Goal: Find specific page/section: Find specific page/section

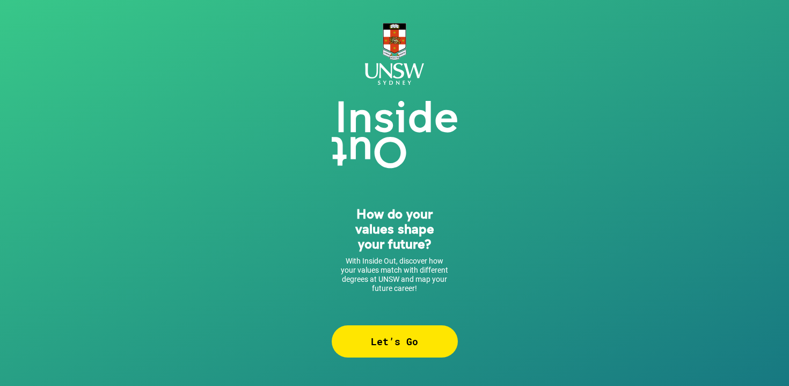
click at [385, 342] on div "Let’s Go" at bounding box center [395, 341] width 126 height 32
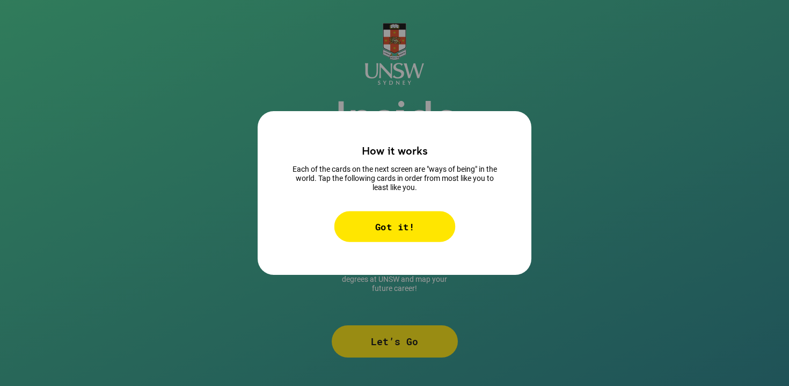
drag, startPoint x: 385, startPoint y: 342, endPoint x: 385, endPoint y: 218, distance: 124.0
click at [385, 218] on div "Got it!" at bounding box center [394, 226] width 121 height 31
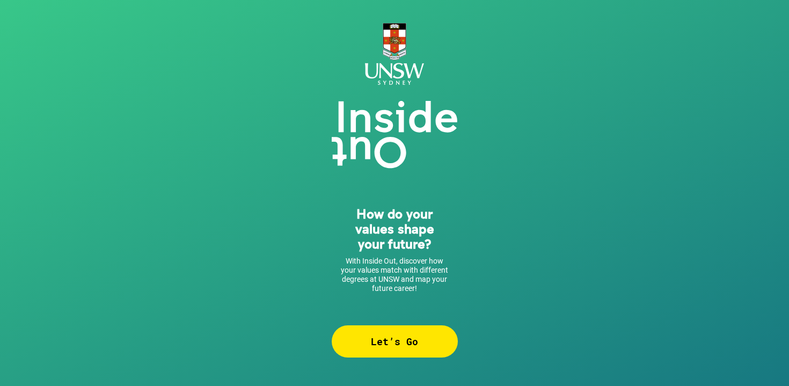
click at [380, 351] on div "Let’s Go" at bounding box center [395, 341] width 126 height 32
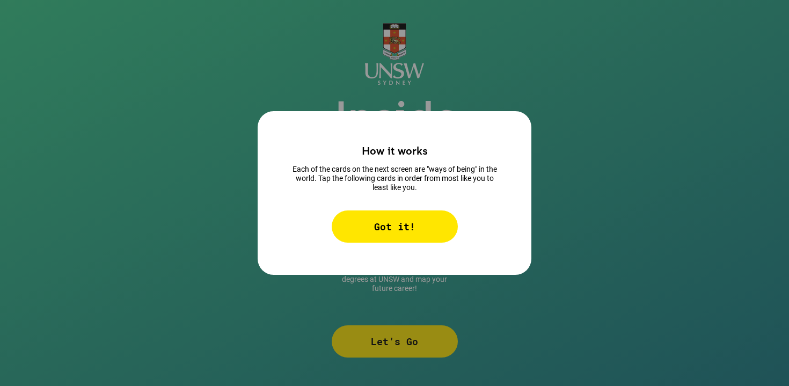
click at [376, 231] on div "Got it!" at bounding box center [395, 226] width 126 height 32
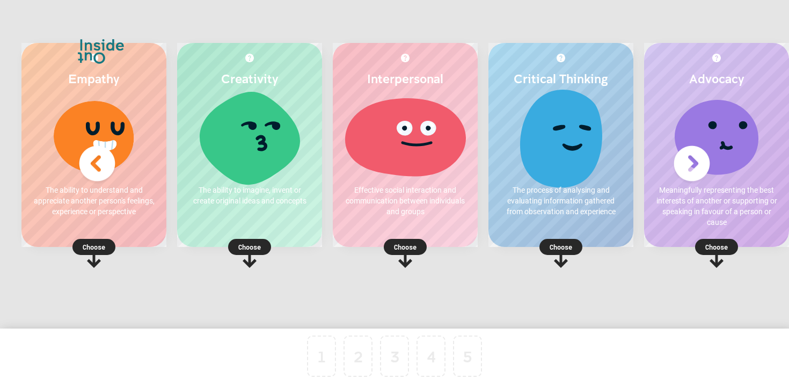
click at [405, 247] on p "Choose" at bounding box center [405, 247] width 145 height 11
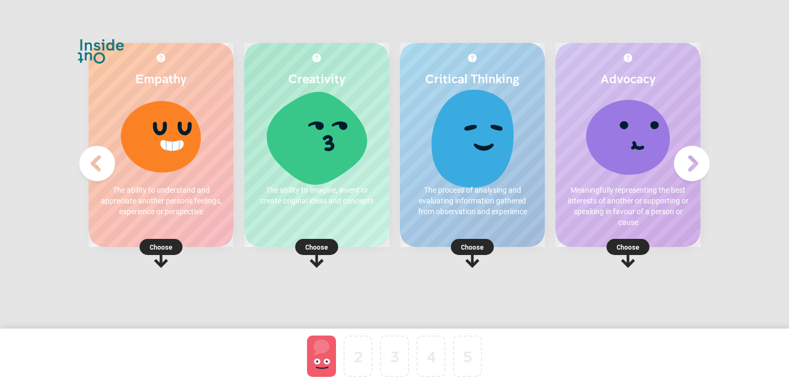
click at [169, 252] on rect at bounding box center [161, 247] width 43 height 16
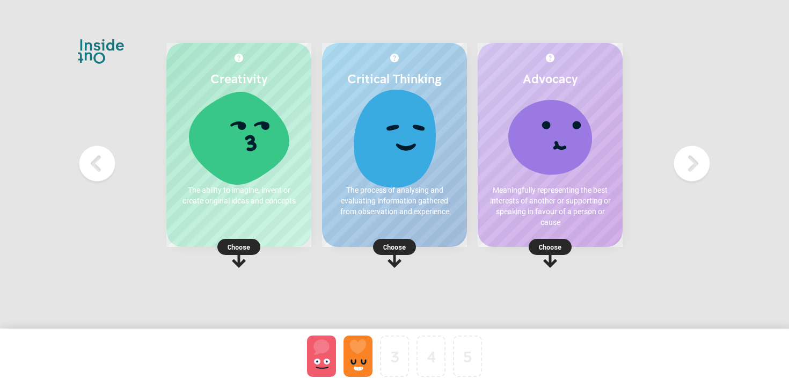
click at [246, 250] on p "Choose" at bounding box center [238, 247] width 145 height 11
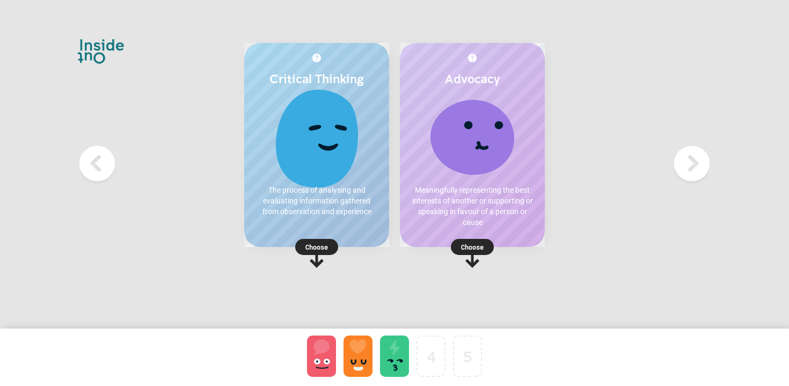
click at [316, 246] on p "Choose" at bounding box center [316, 247] width 145 height 11
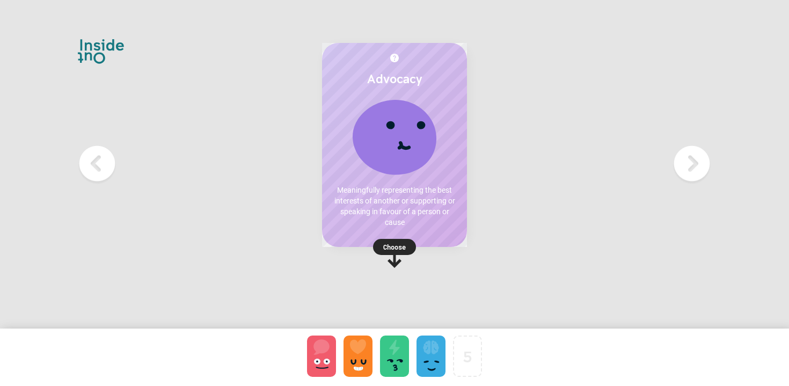
click at [382, 246] on rect at bounding box center [394, 247] width 43 height 16
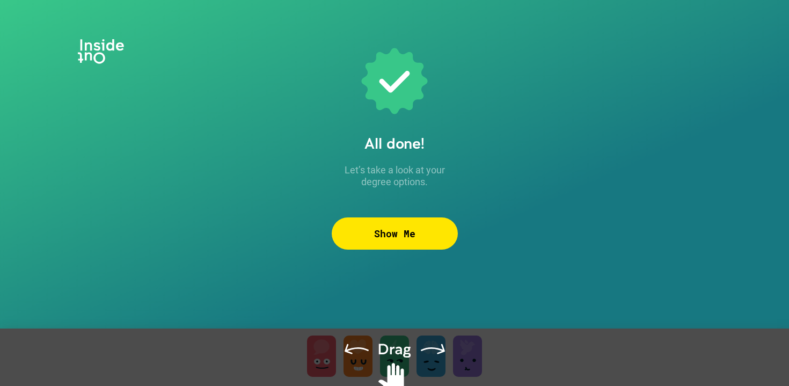
click at [394, 243] on div "Show Me" at bounding box center [395, 233] width 126 height 32
